Goal: Information Seeking & Learning: Understand process/instructions

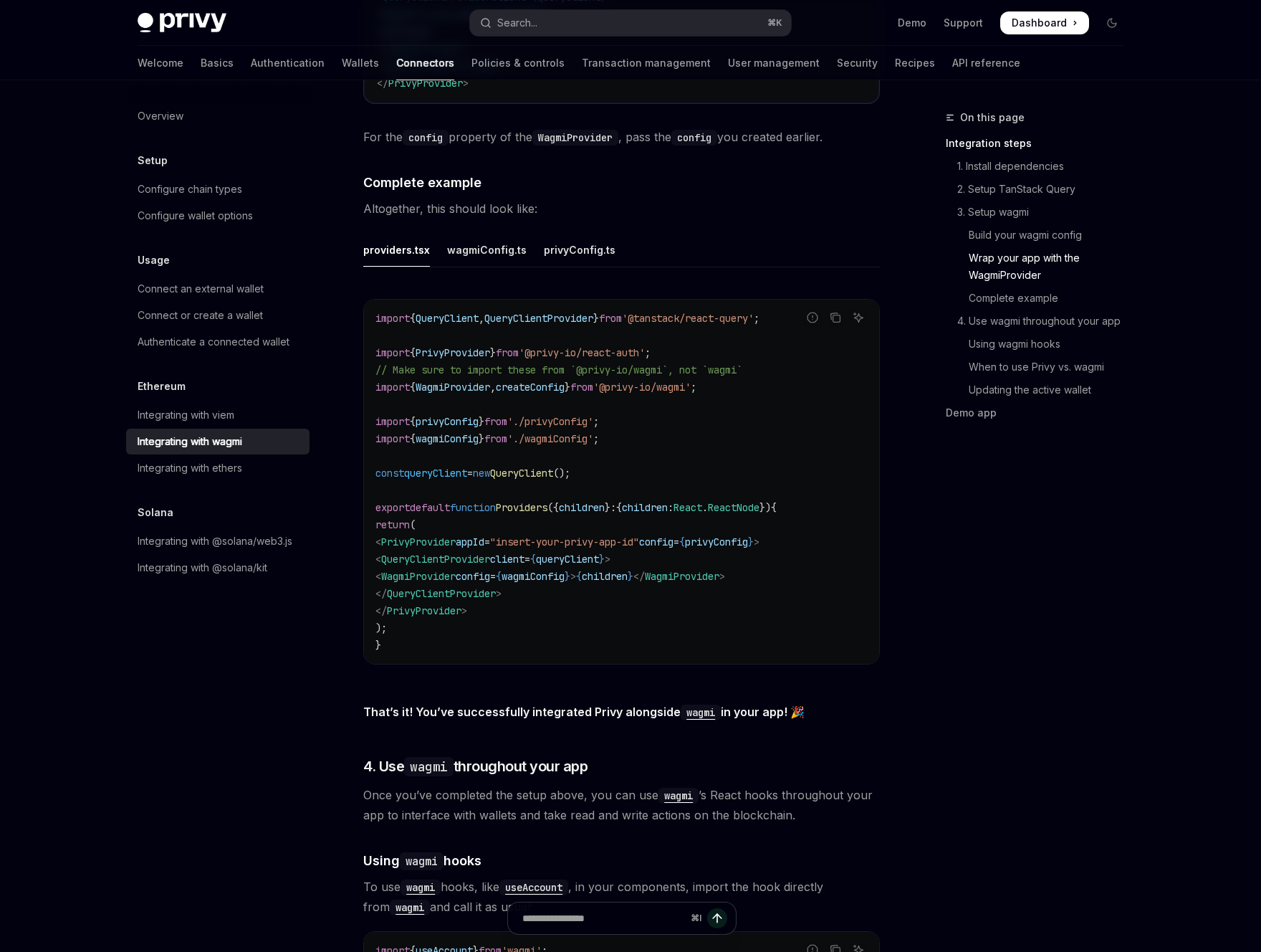
scroll to position [2488, 0]
click at [479, 232] on div "wagmiConfig.ts" at bounding box center [487, 248] width 80 height 34
type textarea "*"
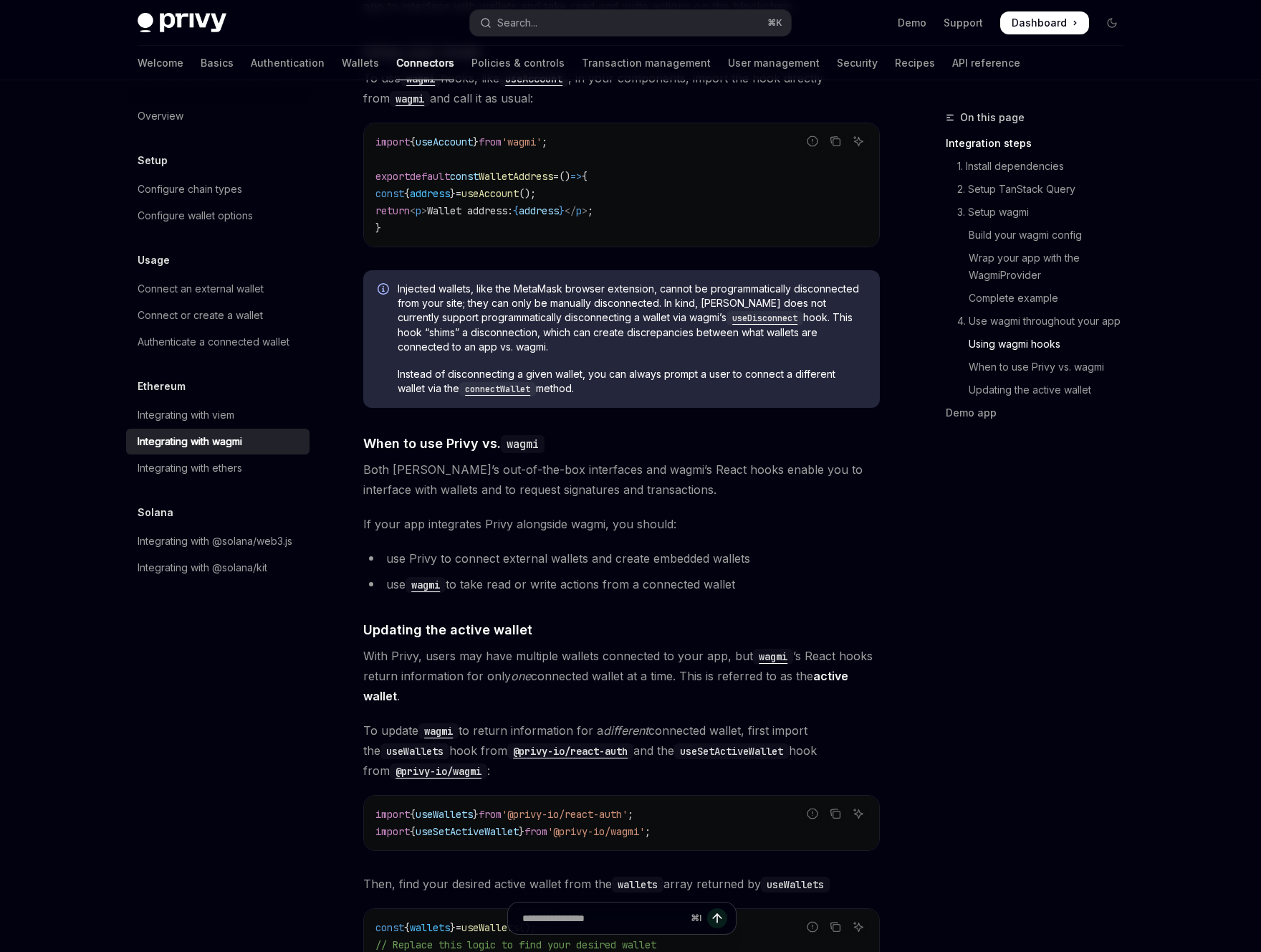
scroll to position [3191, 0]
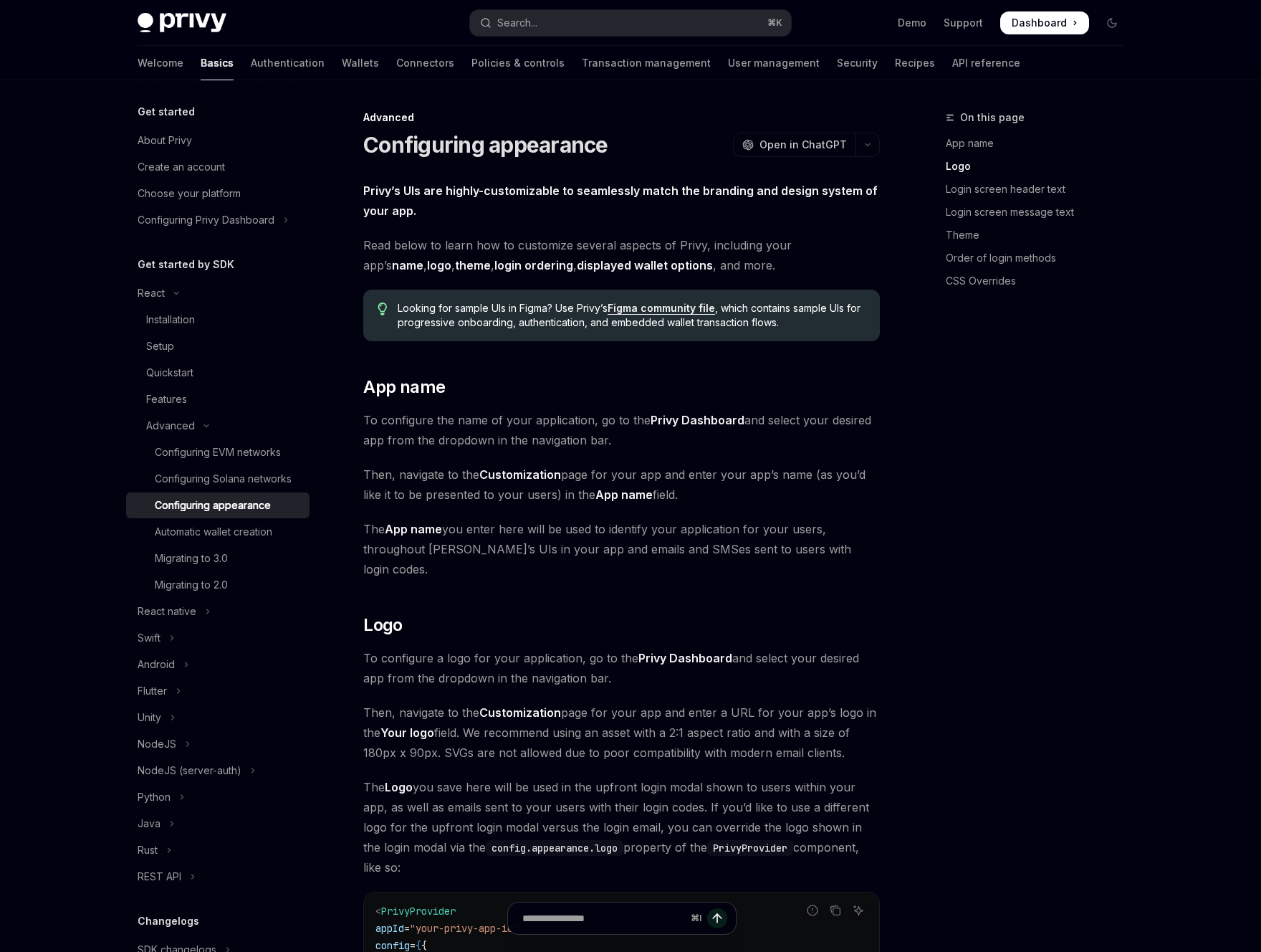
scroll to position [548, 0]
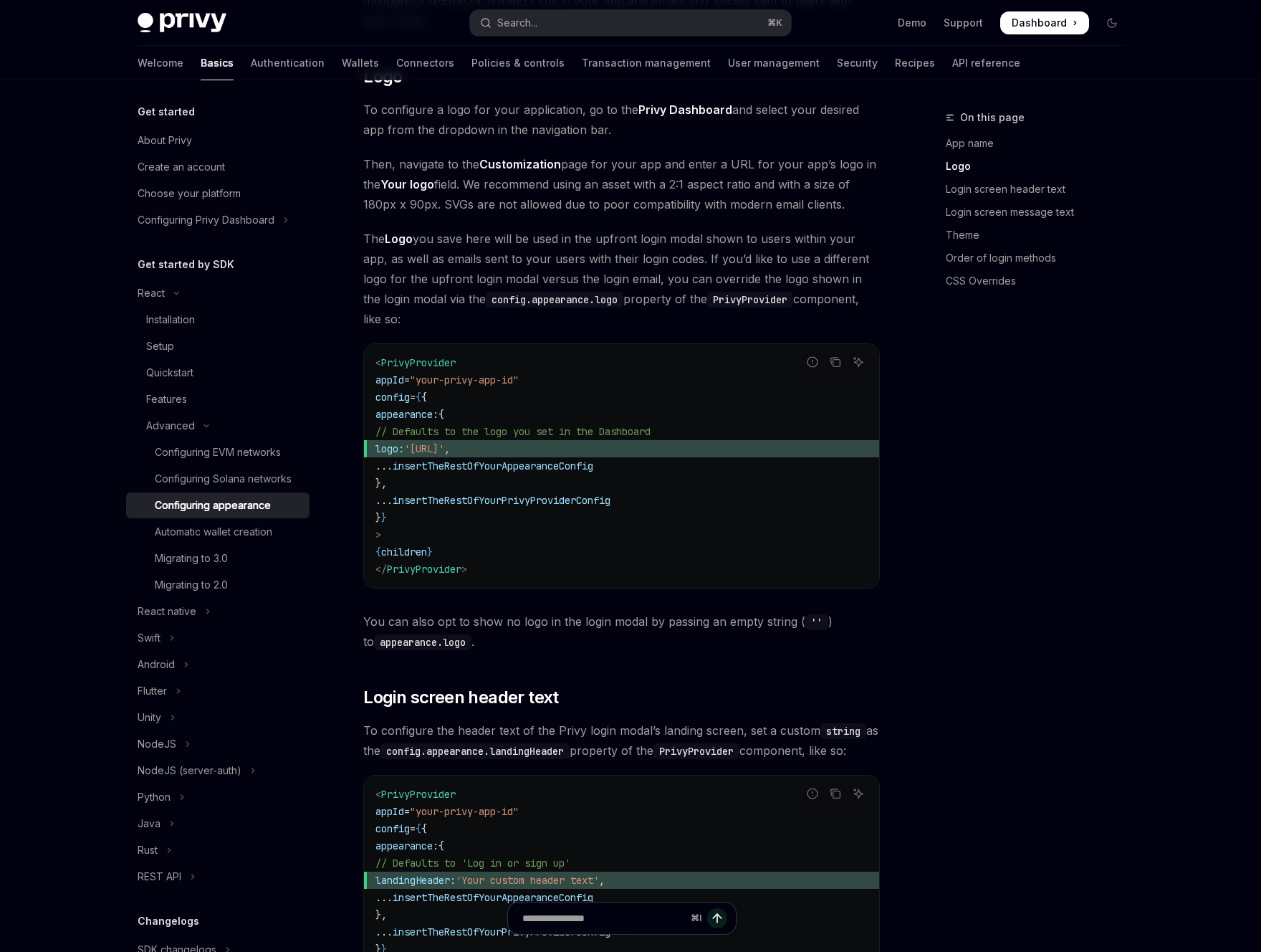
click at [769, 543] on div "< PrivyProvider appId = "your-privy-app-id" config = { { appearance: { // Defau…" at bounding box center [621, 465] width 515 height 244
